Goal: Obtain resource: Download file/media

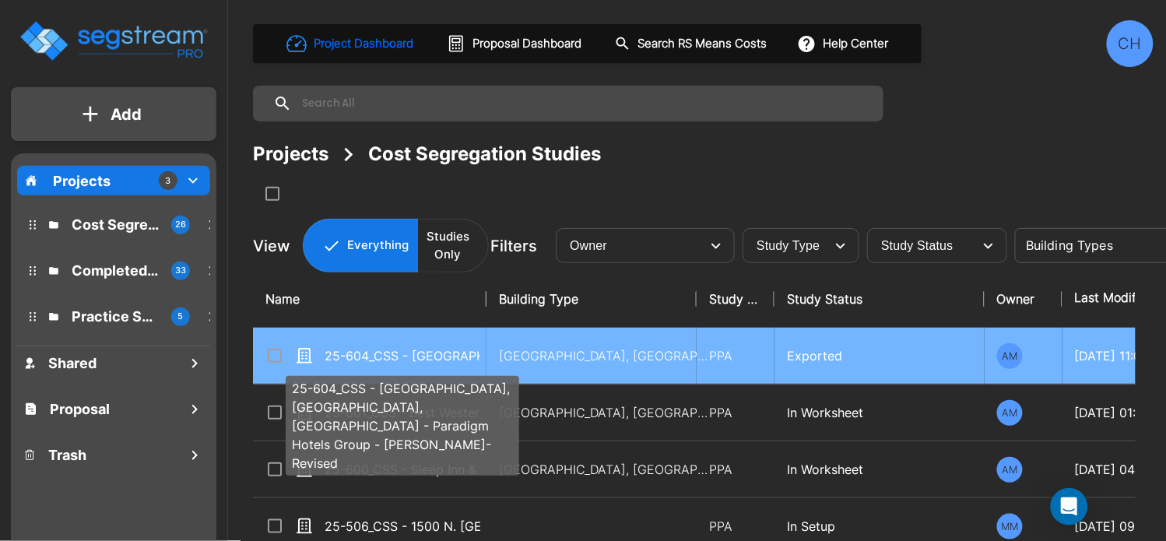
click at [451, 363] on p "25-604_CSS - [GEOGRAPHIC_DATA], [GEOGRAPHIC_DATA], [GEOGRAPHIC_DATA] - Paradigm…" at bounding box center [402, 355] width 156 height 19
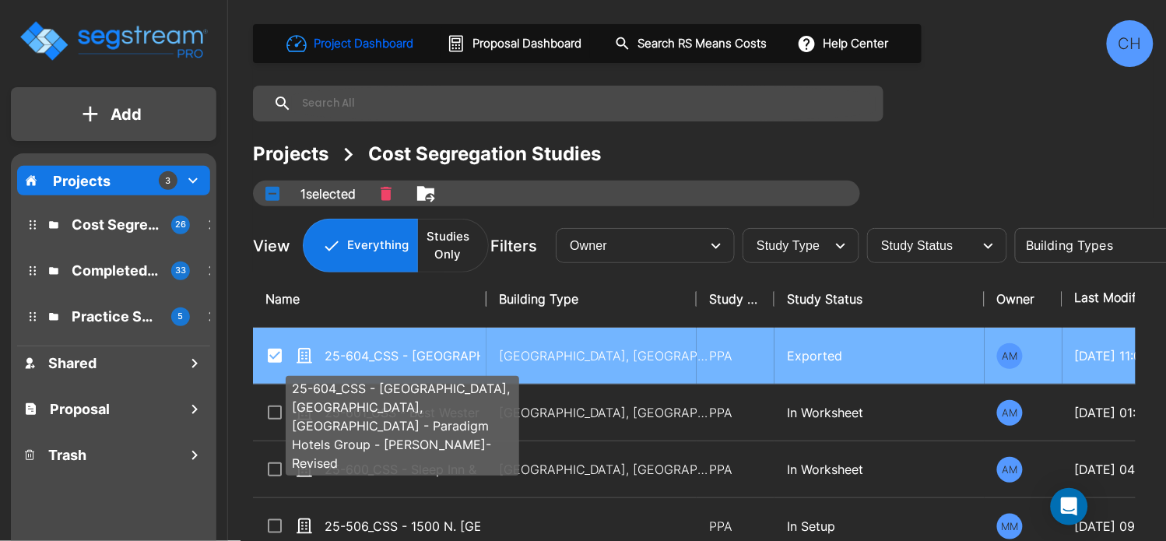
checkbox input "true"
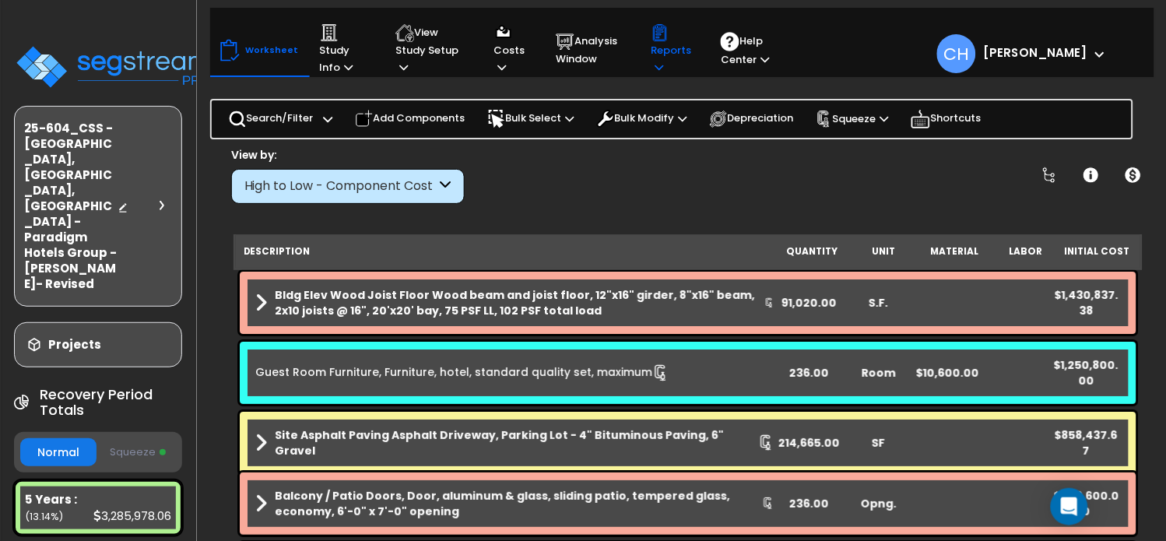
click at [666, 54] on p "Reports" at bounding box center [671, 49] width 40 height 53
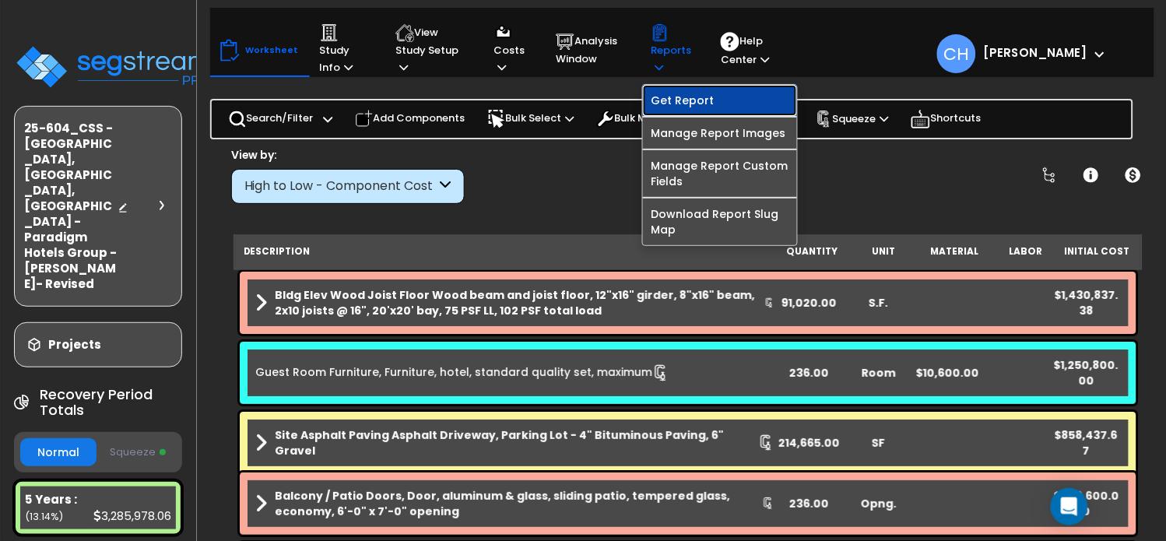
click at [704, 107] on link "Get Report" at bounding box center [720, 100] width 154 height 31
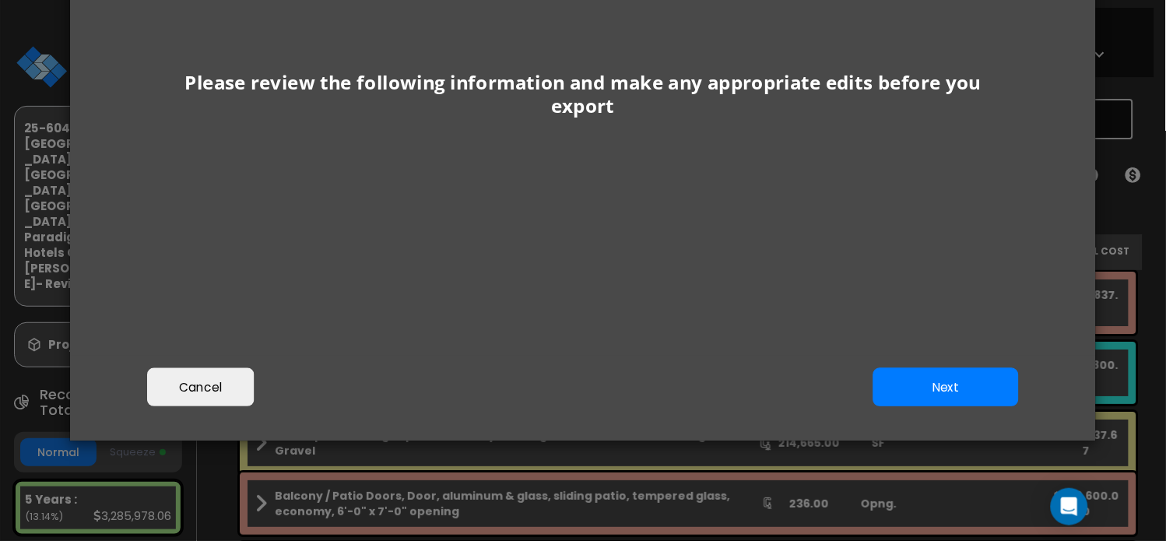
scroll to position [213, 0]
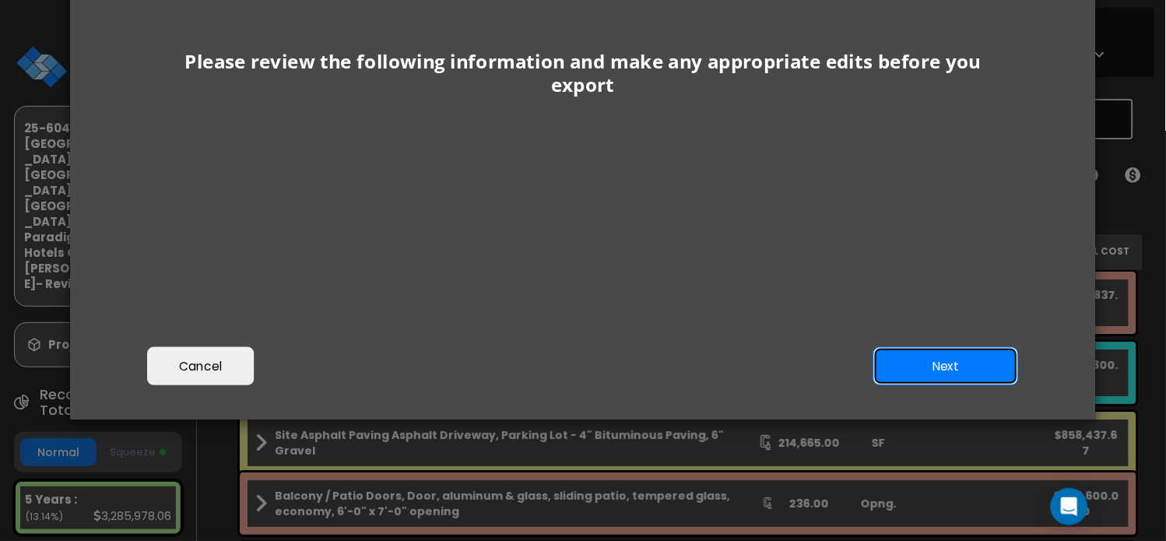
click at [941, 367] on button "Next" at bounding box center [946, 366] width 146 height 39
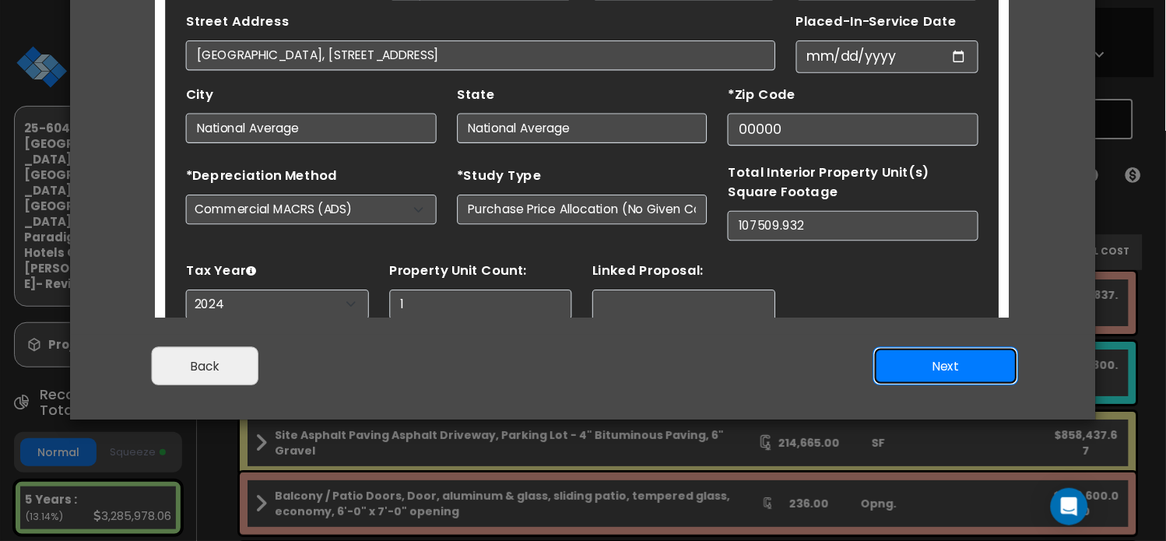
scroll to position [93, 0]
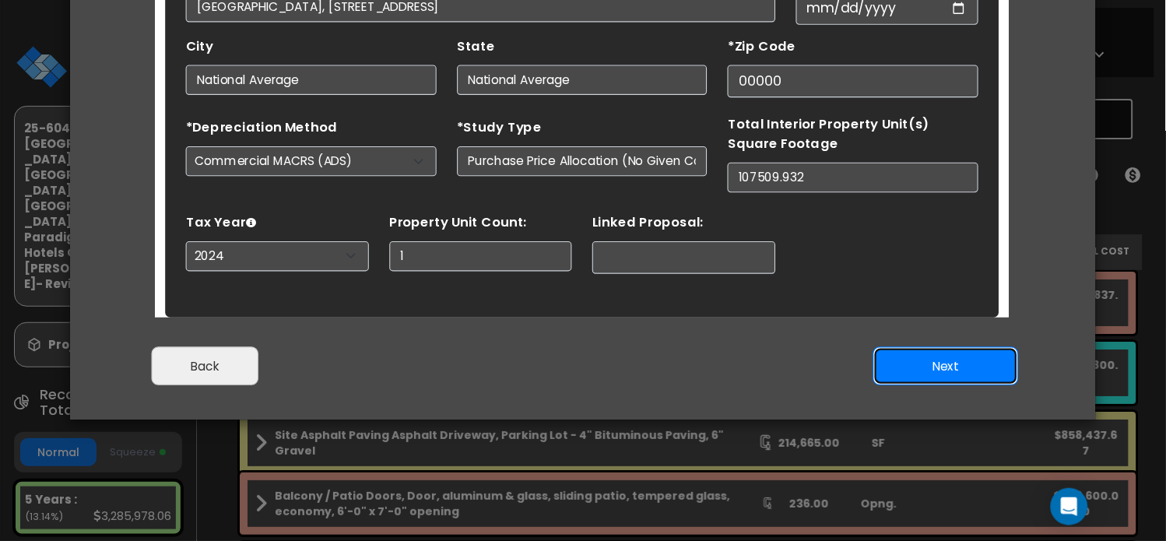
click at [945, 368] on button "Next" at bounding box center [946, 366] width 146 height 39
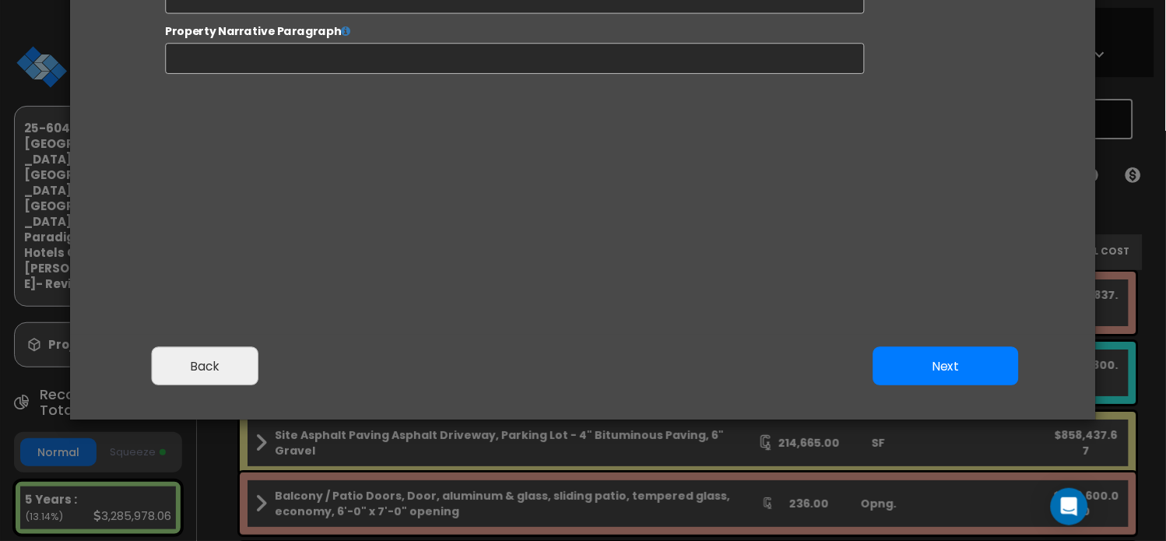
select select "2024"
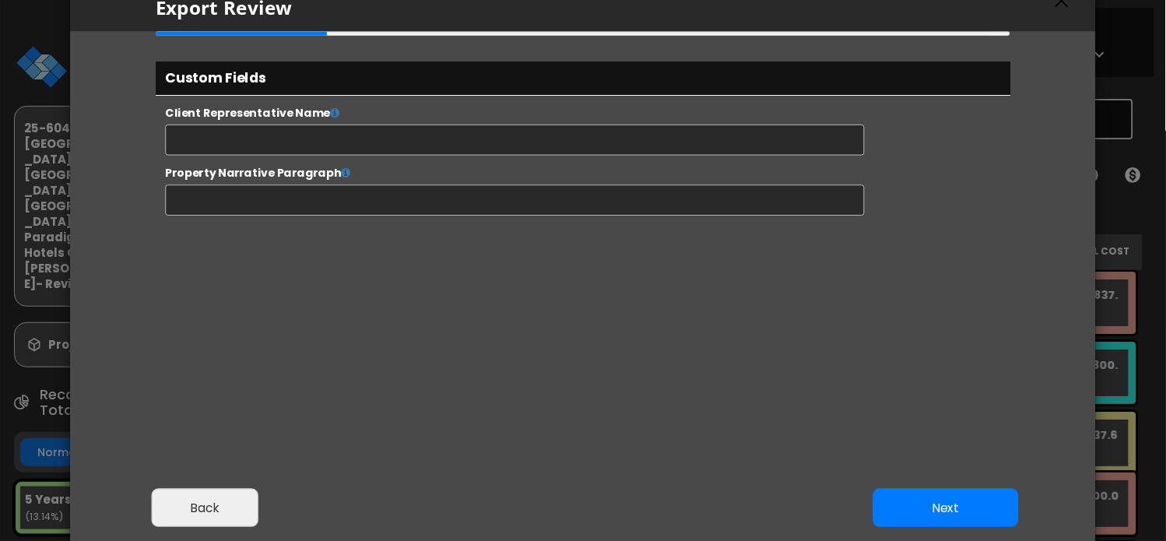
scroll to position [97, 0]
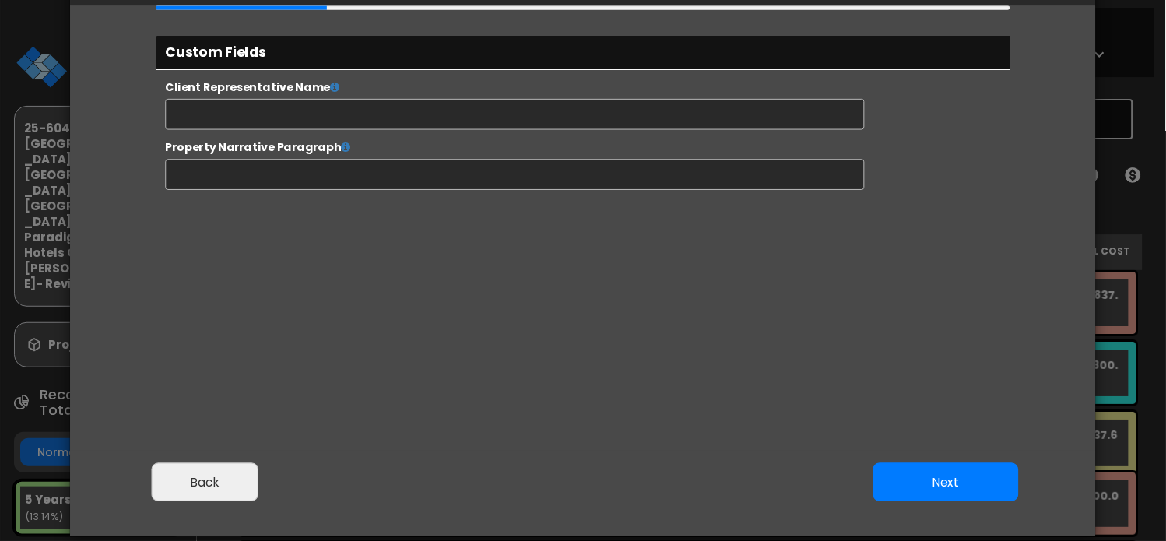
click at [943, 490] on button "Next" at bounding box center [946, 482] width 146 height 39
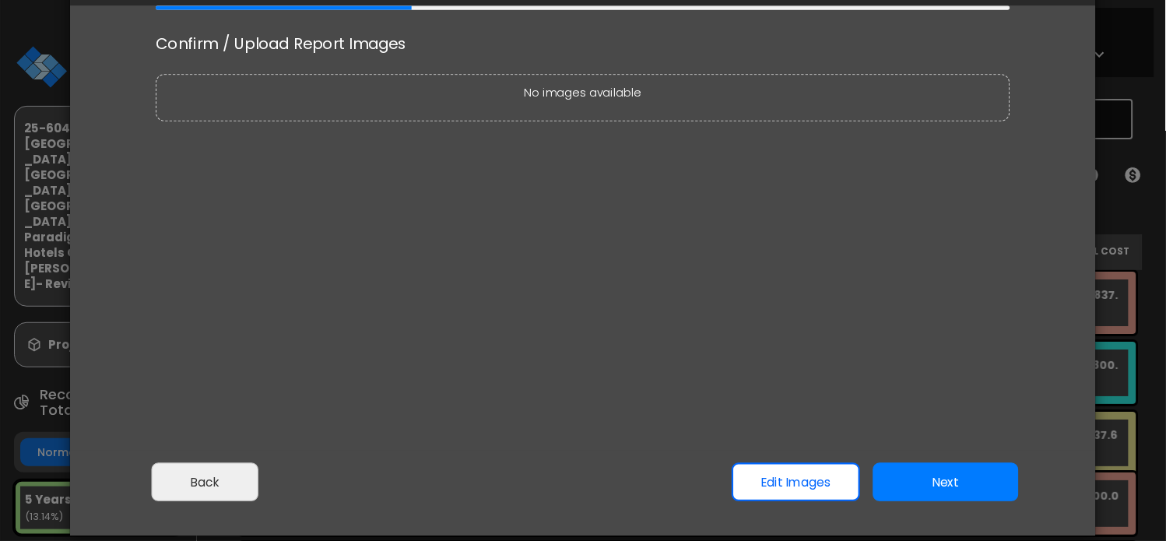
scroll to position [0, 0]
click at [954, 482] on button "Next" at bounding box center [946, 482] width 146 height 39
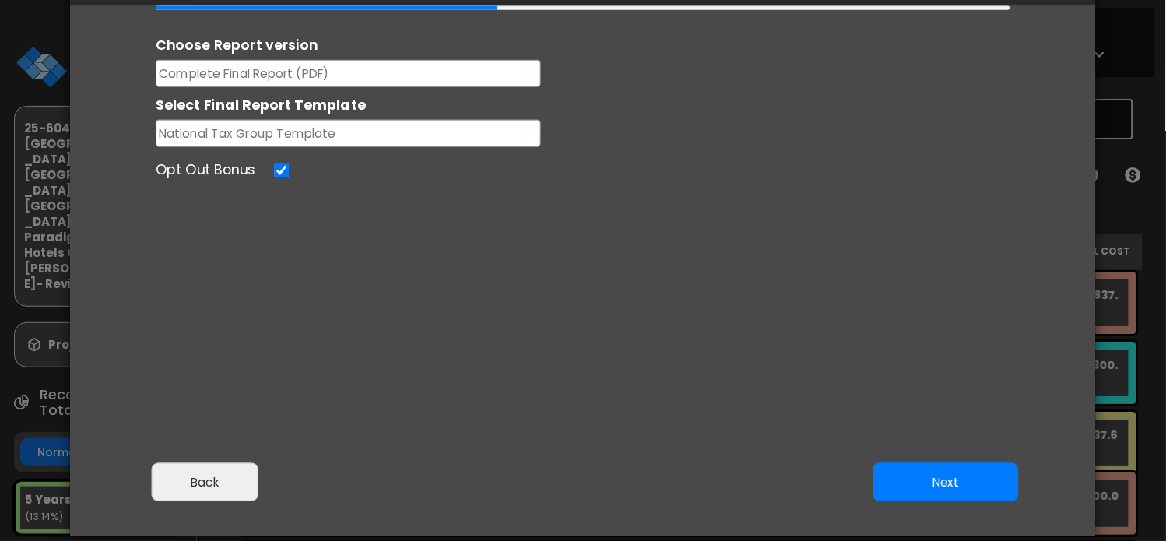
drag, startPoint x: 386, startPoint y: 79, endPoint x: 338, endPoint y: 73, distance: 48.6
click at [385, 79] on button "Complete Final Report (PDF)" at bounding box center [348, 73] width 385 height 27
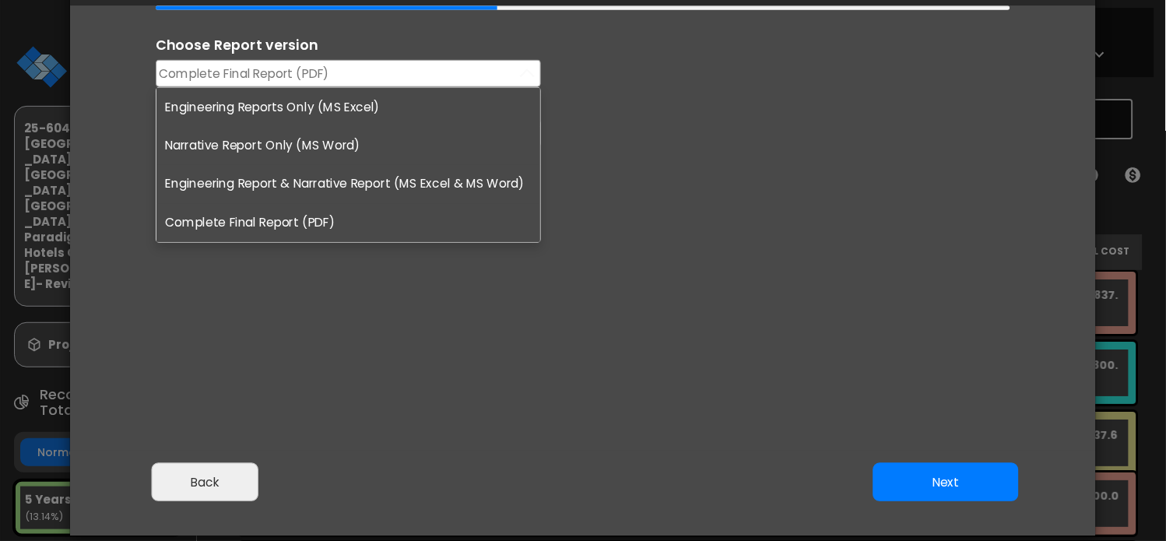
click at [338, 73] on button "Complete Final Report (PDF)" at bounding box center [348, 73] width 385 height 27
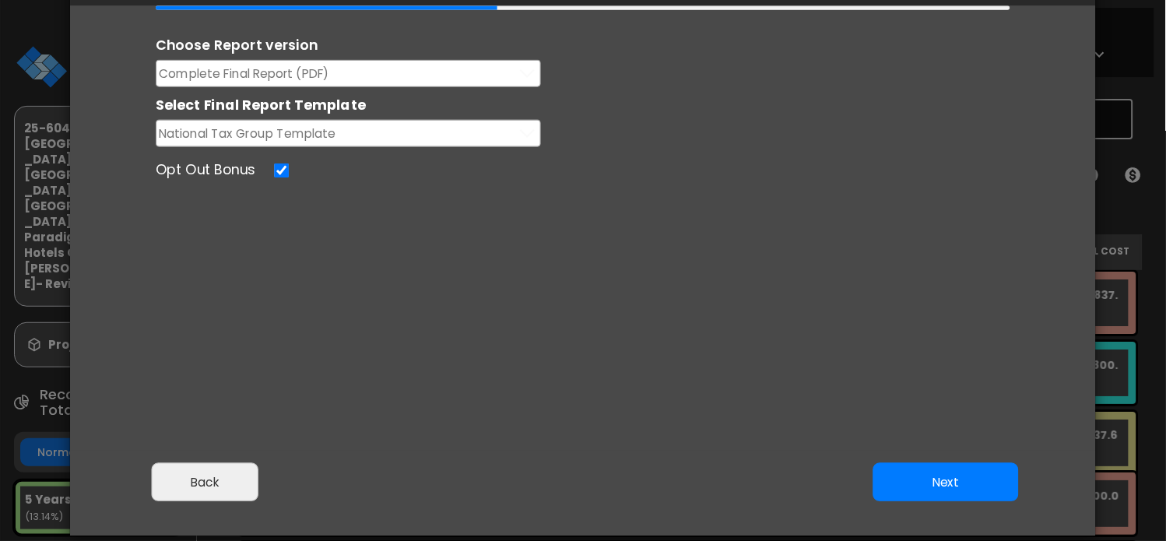
click at [337, 73] on button "Complete Final Report (PDF)" at bounding box center [348, 73] width 385 height 27
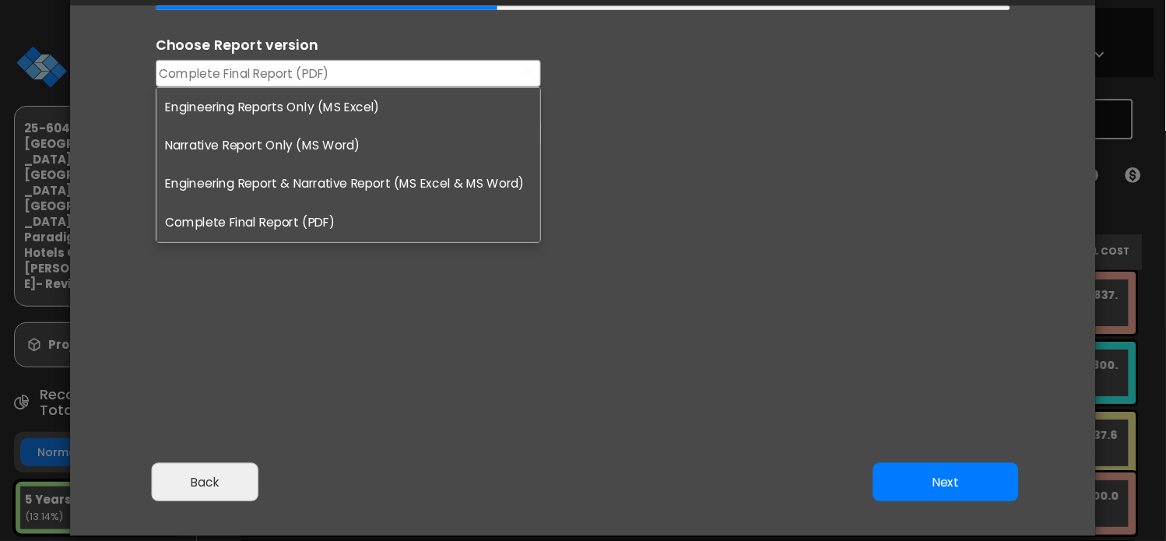
click at [315, 103] on li "Engineering Reports Only (MS Excel)" at bounding box center [348, 107] width 384 height 39
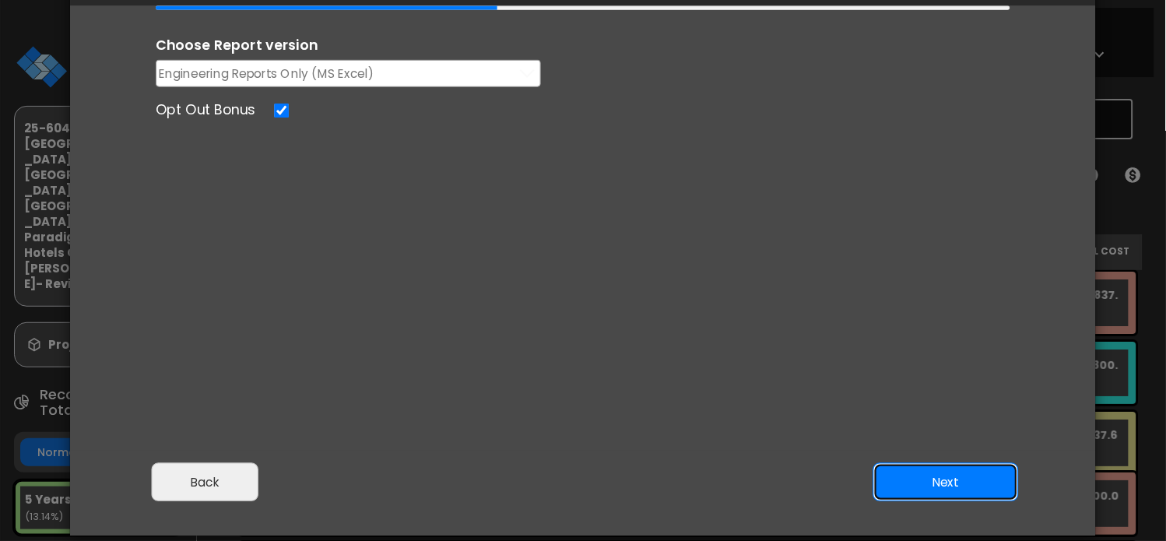
click at [924, 496] on button "Next" at bounding box center [946, 482] width 146 height 39
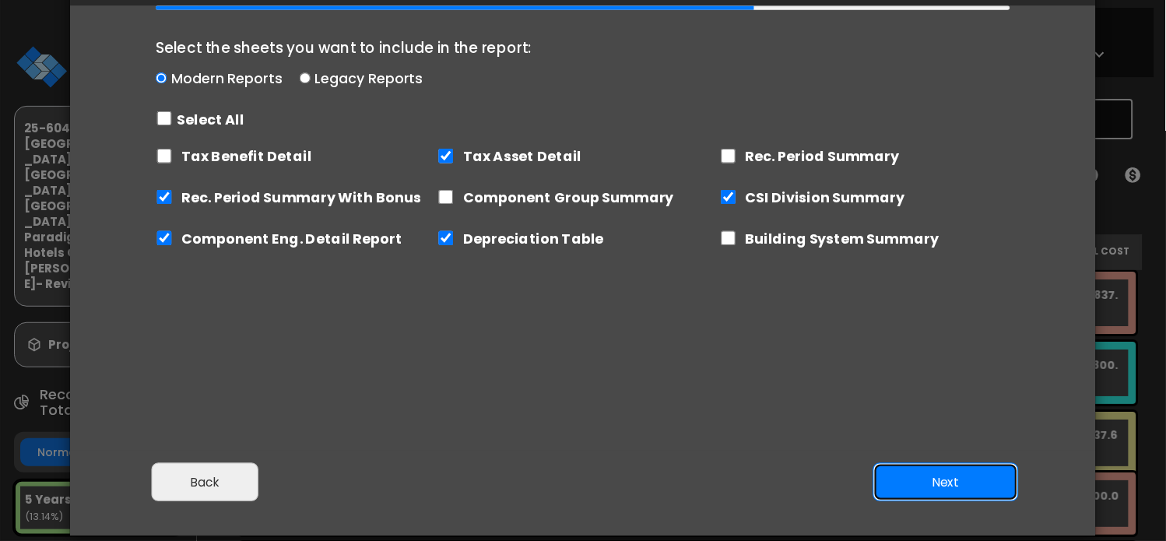
click at [956, 481] on button "Next" at bounding box center [946, 482] width 146 height 39
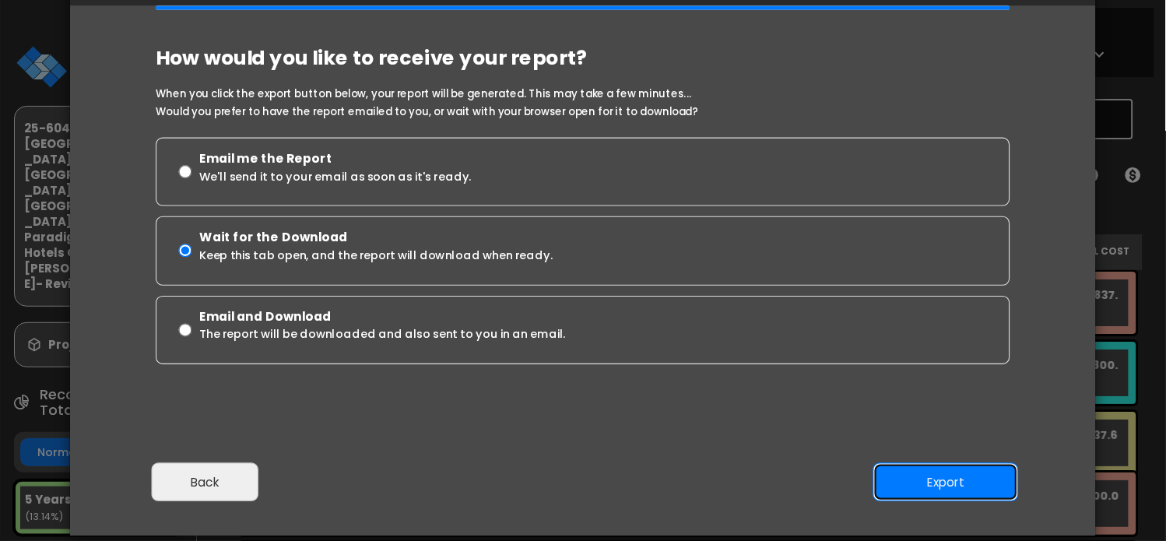
click at [928, 485] on button "Export" at bounding box center [946, 482] width 146 height 39
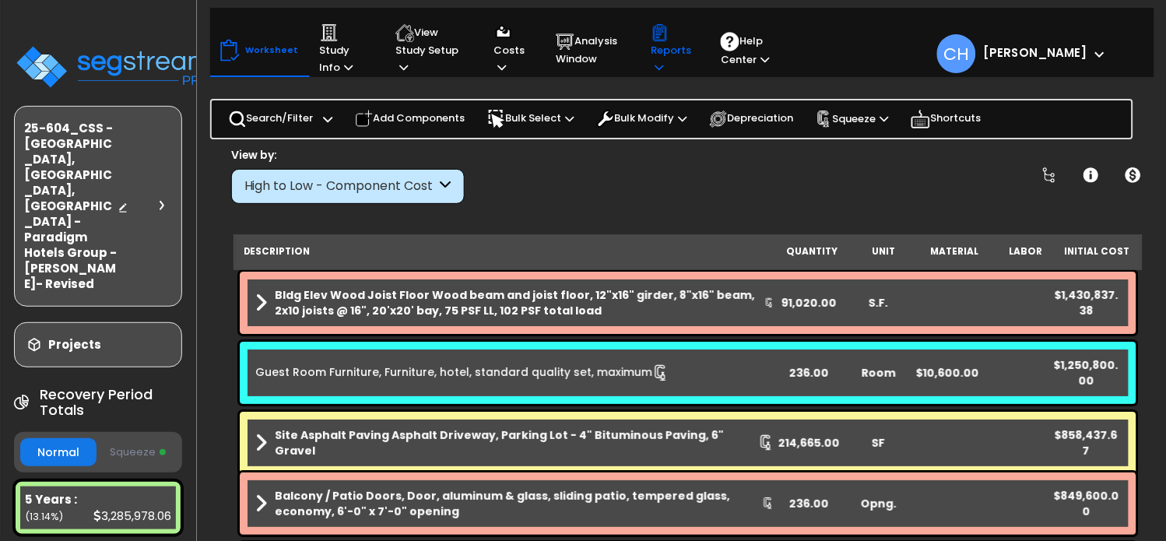
click at [665, 63] on p "Reports" at bounding box center [671, 49] width 40 height 53
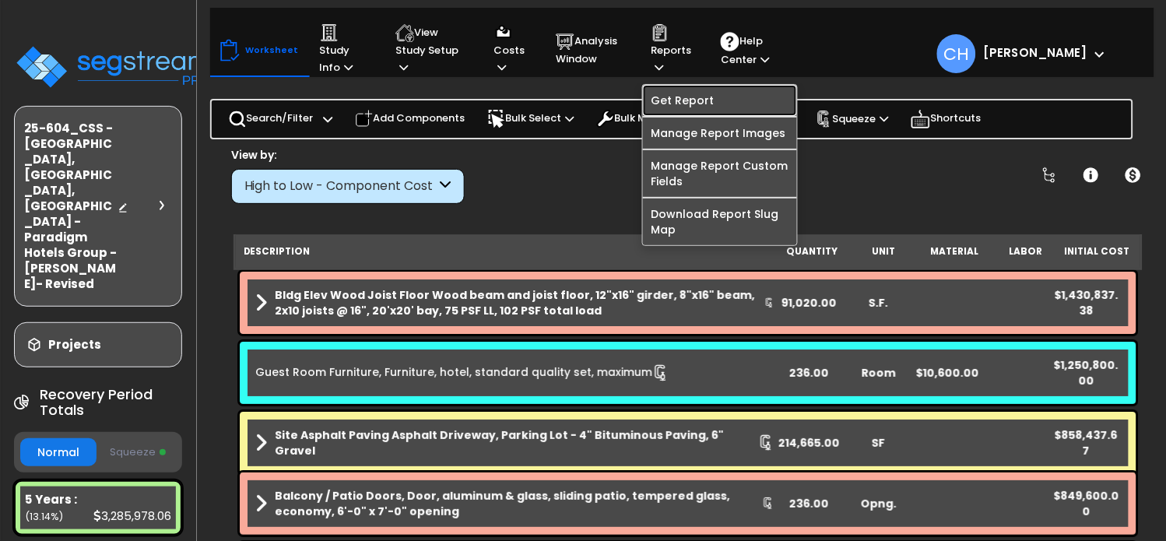
click at [692, 101] on link "Get Report" at bounding box center [720, 100] width 154 height 31
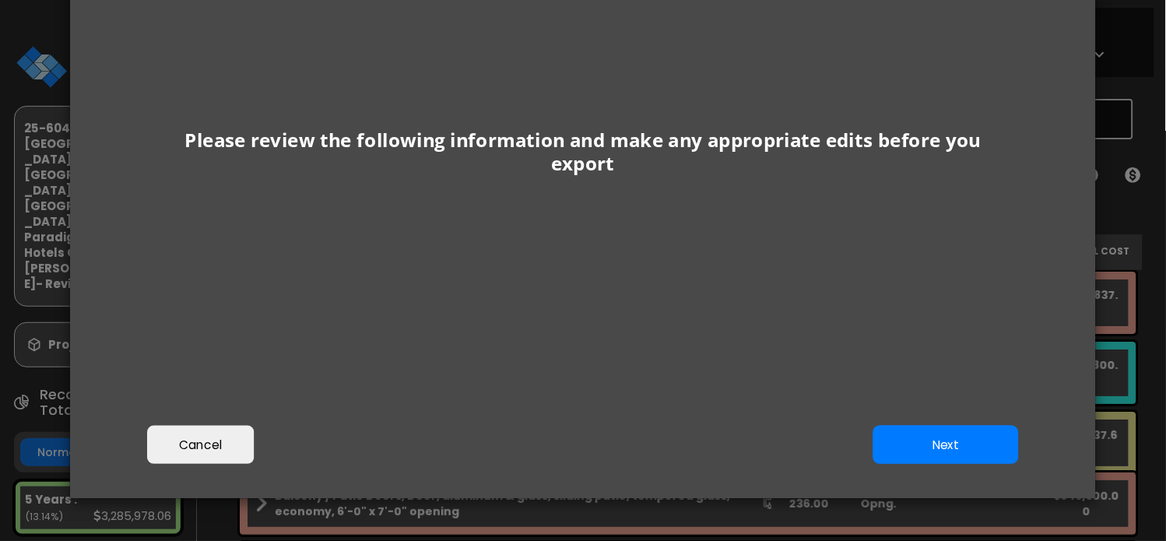
scroll to position [143, 0]
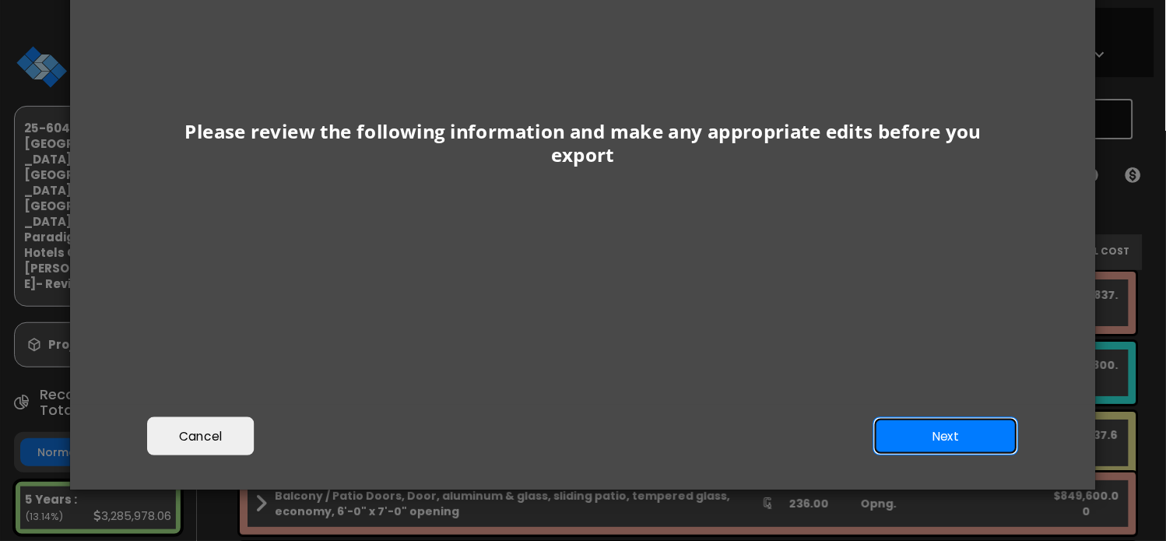
click at [968, 441] on button "Next" at bounding box center [946, 436] width 146 height 39
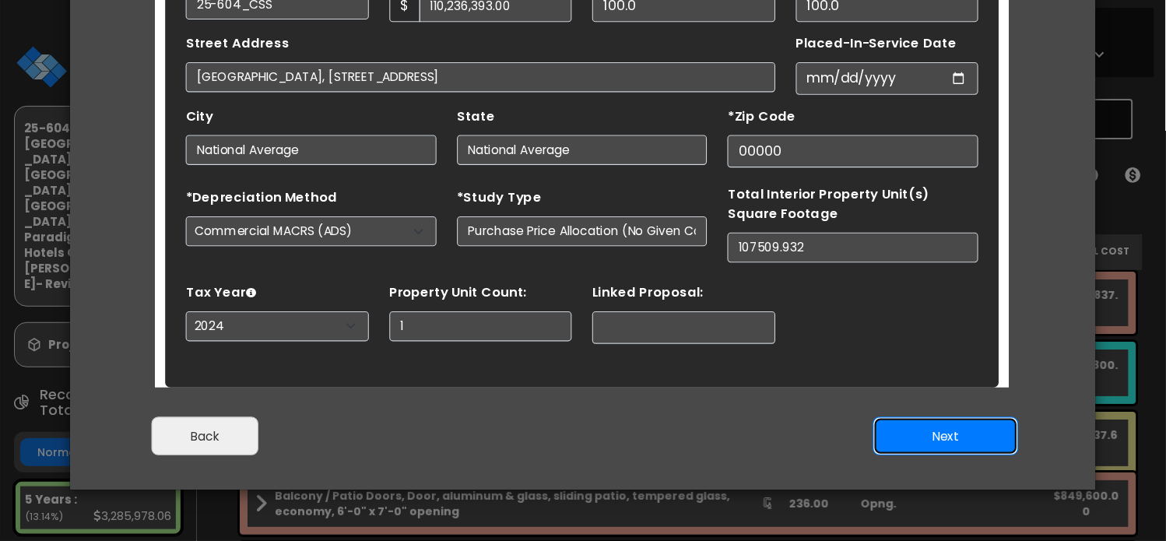
scroll to position [72, 0]
click at [941, 431] on button "Next" at bounding box center [946, 436] width 146 height 39
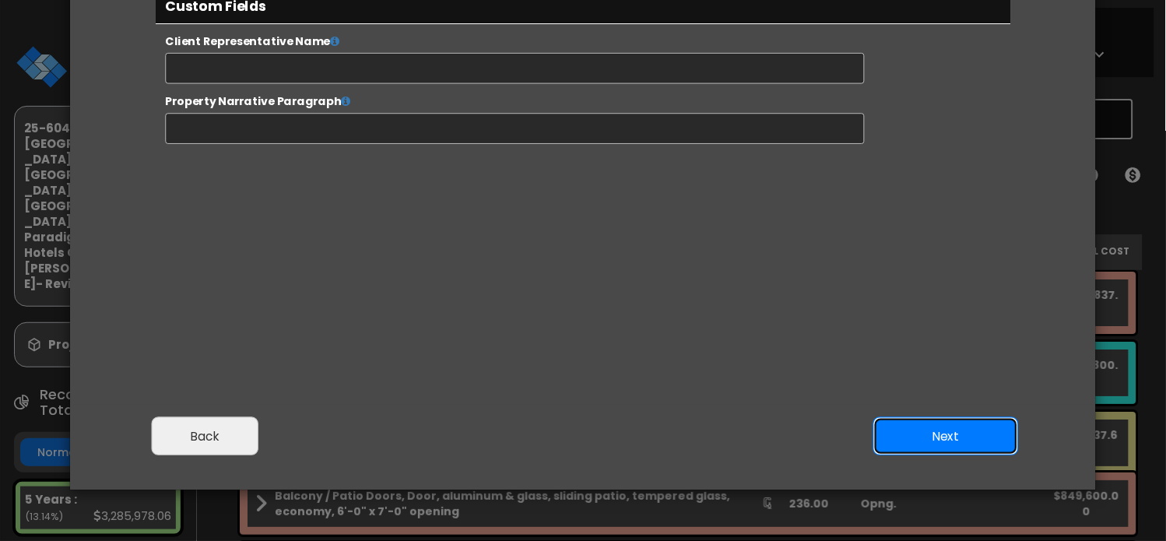
scroll to position [0, 0]
select select "2024"
click at [966, 446] on button "Next" at bounding box center [946, 436] width 146 height 39
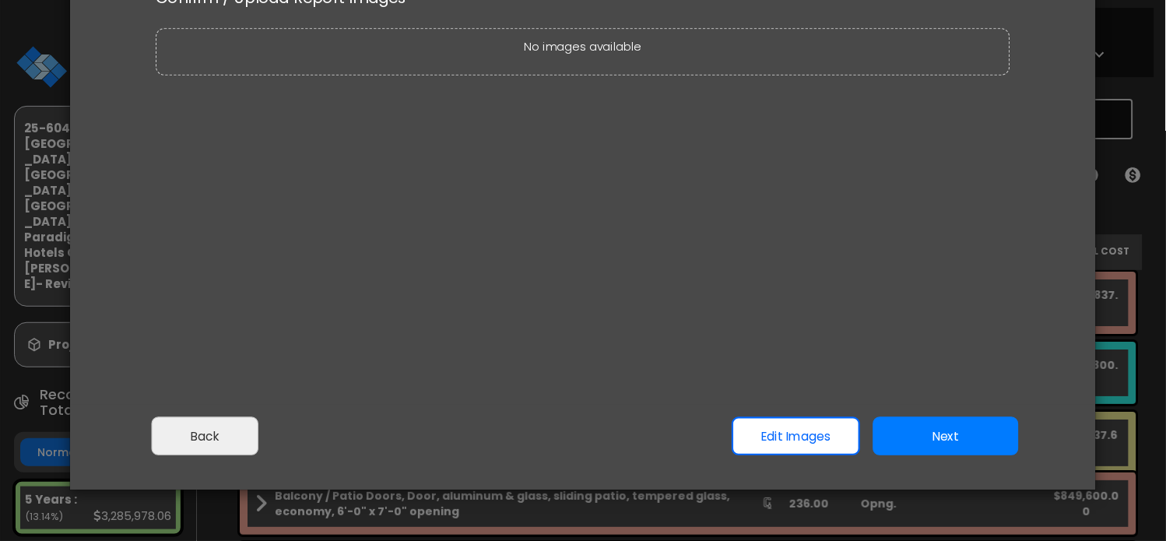
click at [948, 434] on button "Next" at bounding box center [946, 436] width 146 height 39
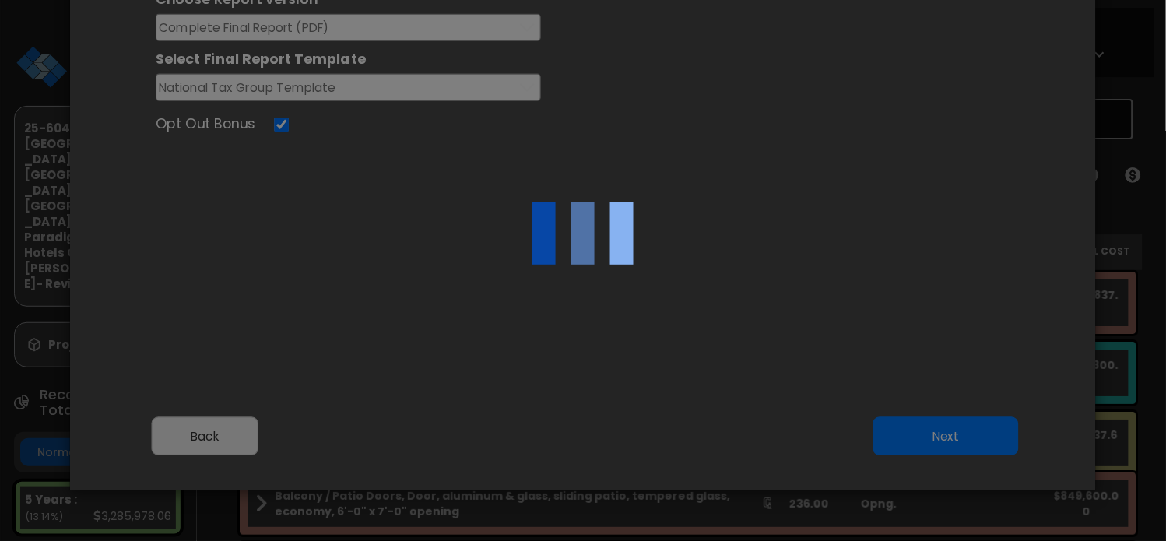
scroll to position [0, 0]
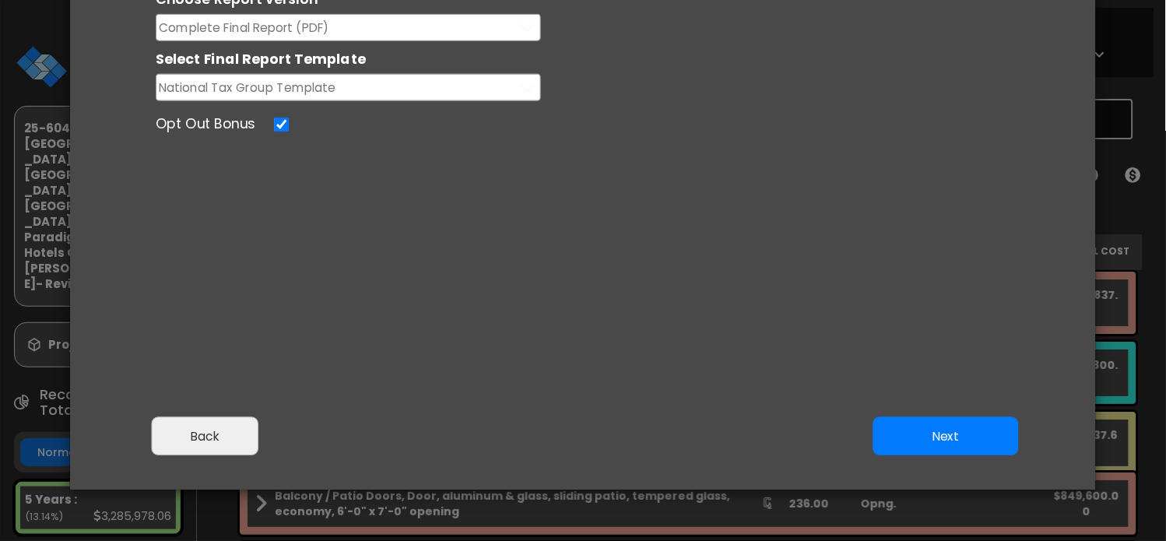
click at [975, 436] on button "Next" at bounding box center [946, 436] width 146 height 39
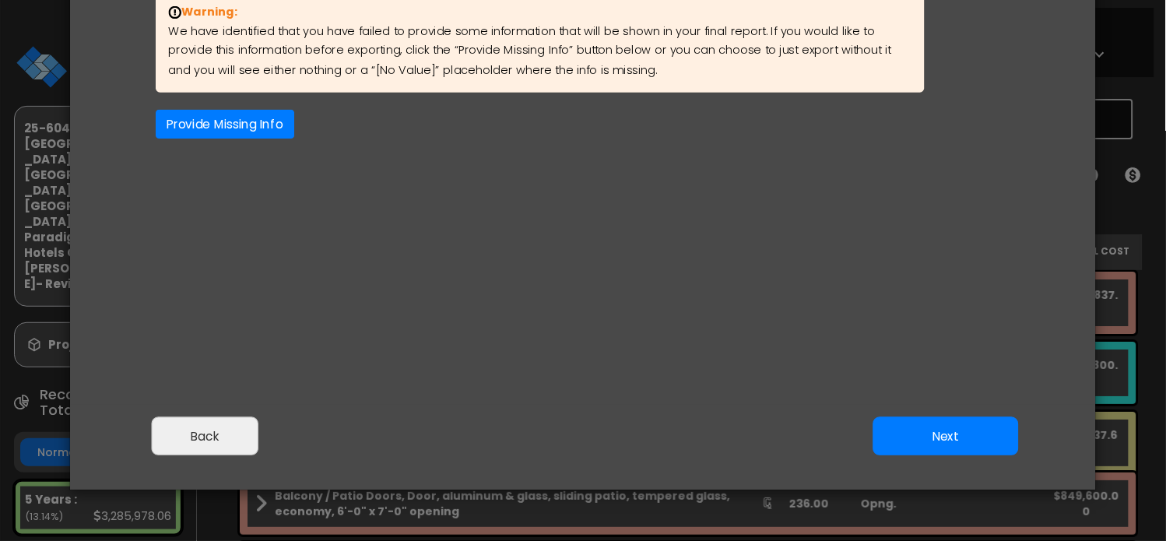
click at [930, 422] on button "Next" at bounding box center [946, 436] width 146 height 39
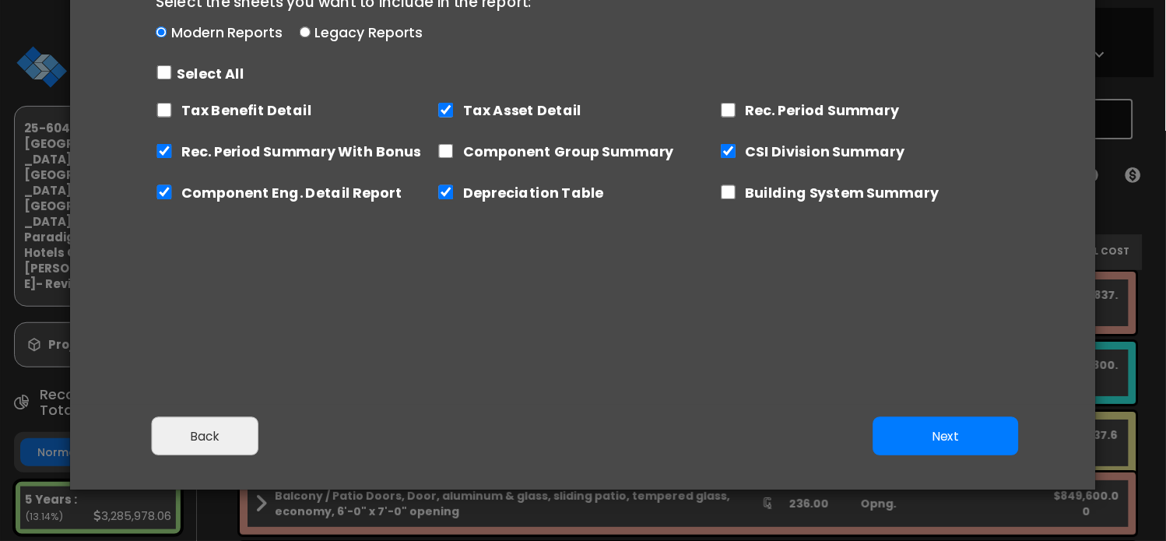
click at [944, 429] on button "Next" at bounding box center [946, 436] width 146 height 39
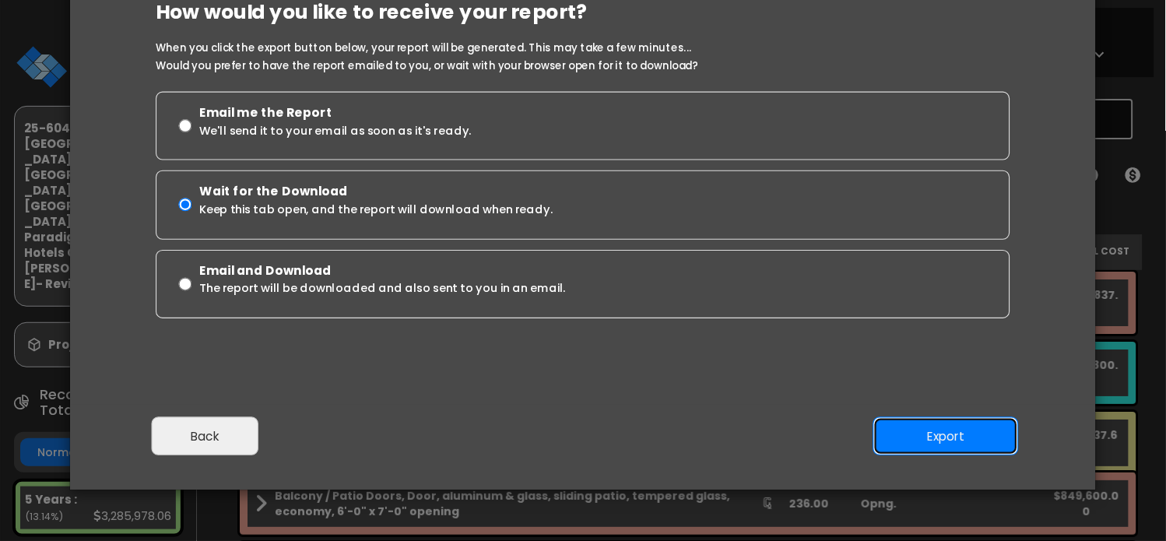
click at [970, 425] on button "Export" at bounding box center [946, 436] width 146 height 39
